Goal: Transaction & Acquisition: Purchase product/service

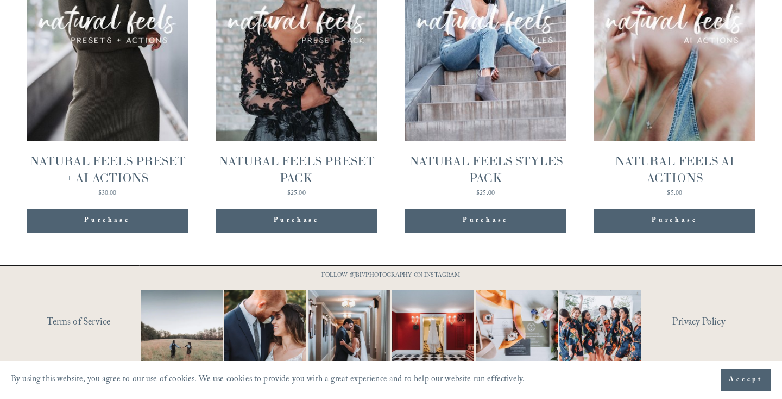
scroll to position [1245, 0]
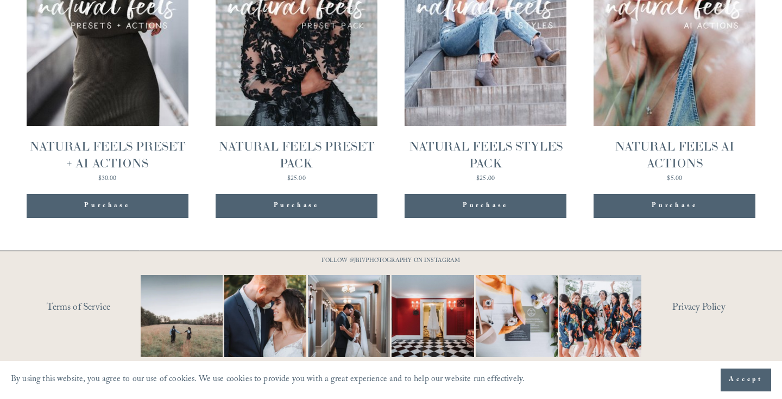
click at [692, 144] on div "NATURAL FEELS AI ACTIONS" at bounding box center [674, 155] width 162 height 34
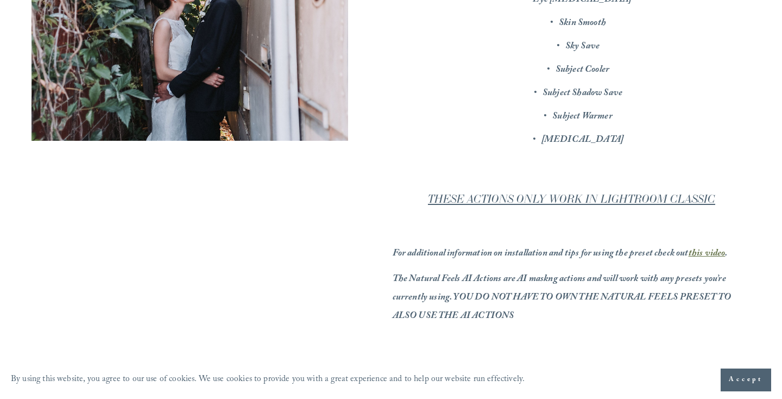
scroll to position [364, 0]
